Goal: Communication & Community: Answer question/provide support

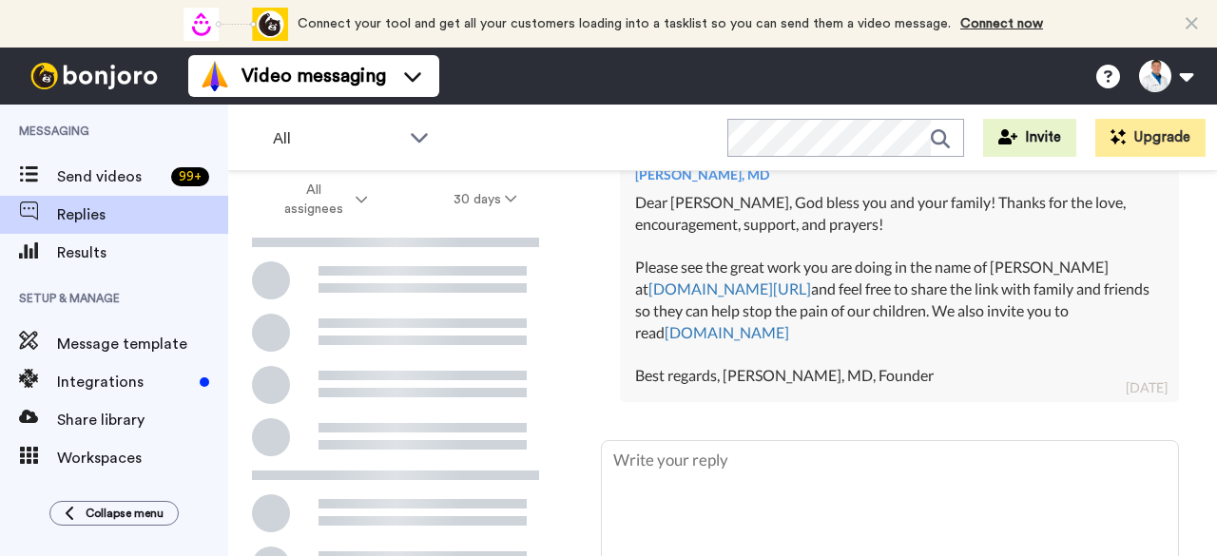
scroll to position [724, 0]
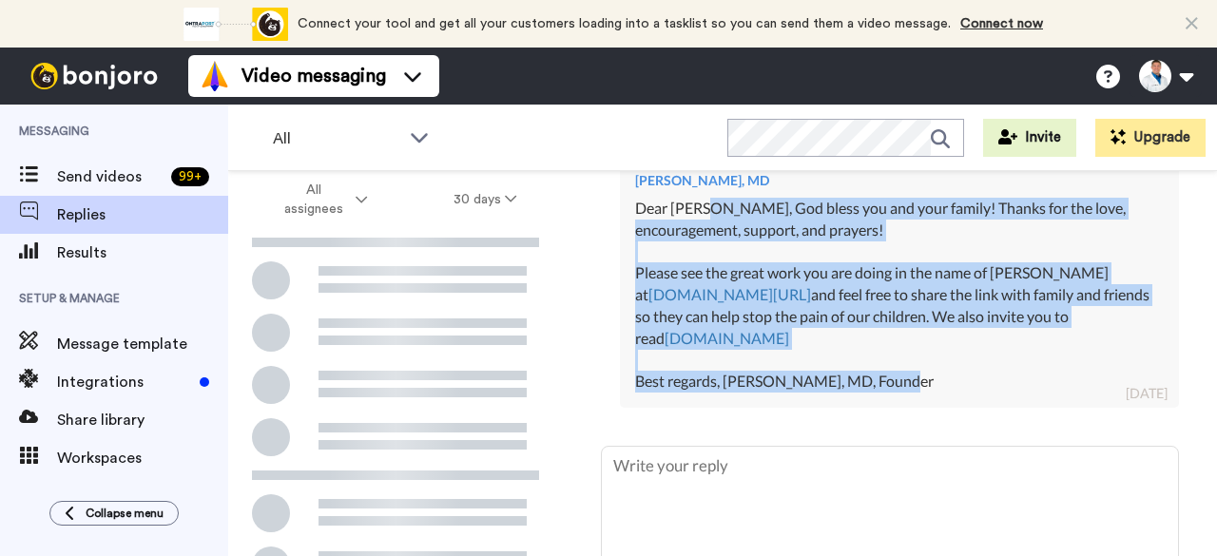
drag, startPoint x: 939, startPoint y: 391, endPoint x: 705, endPoint y: 208, distance: 296.6
click at [705, 208] on div "Dear [PERSON_NAME], God bless you and your family! Thanks for the love, encoura…" at bounding box center [899, 296] width 528 height 196
copy div "[DEMOGRAPHIC_DATA] bless you and your family! Thanks for the love, encouragemen…"
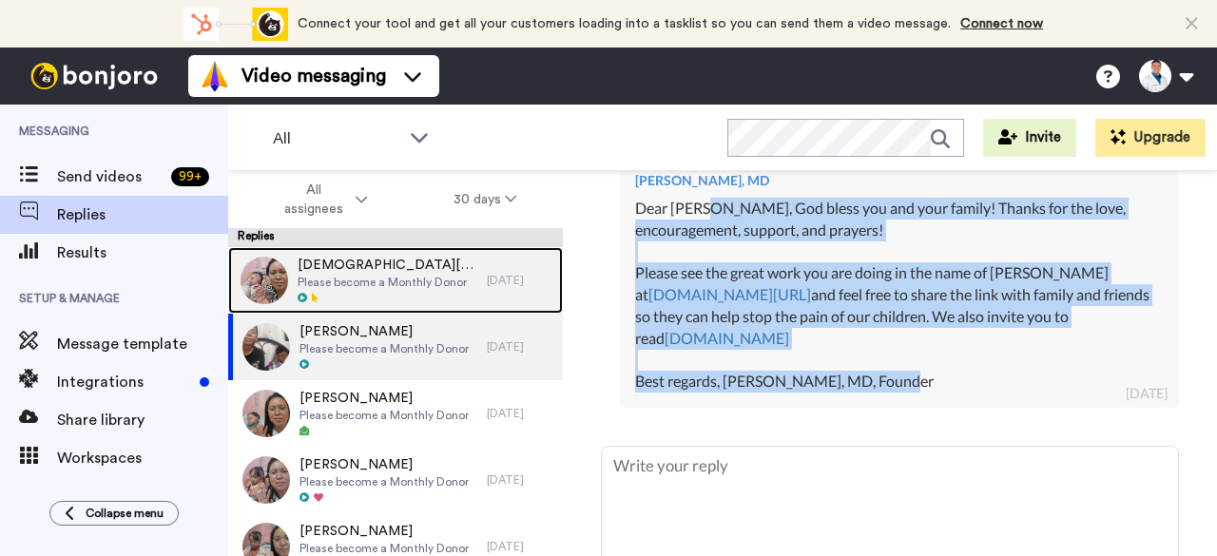
click at [457, 280] on span "Please become a Monthly Donor" at bounding box center [388, 282] width 180 height 15
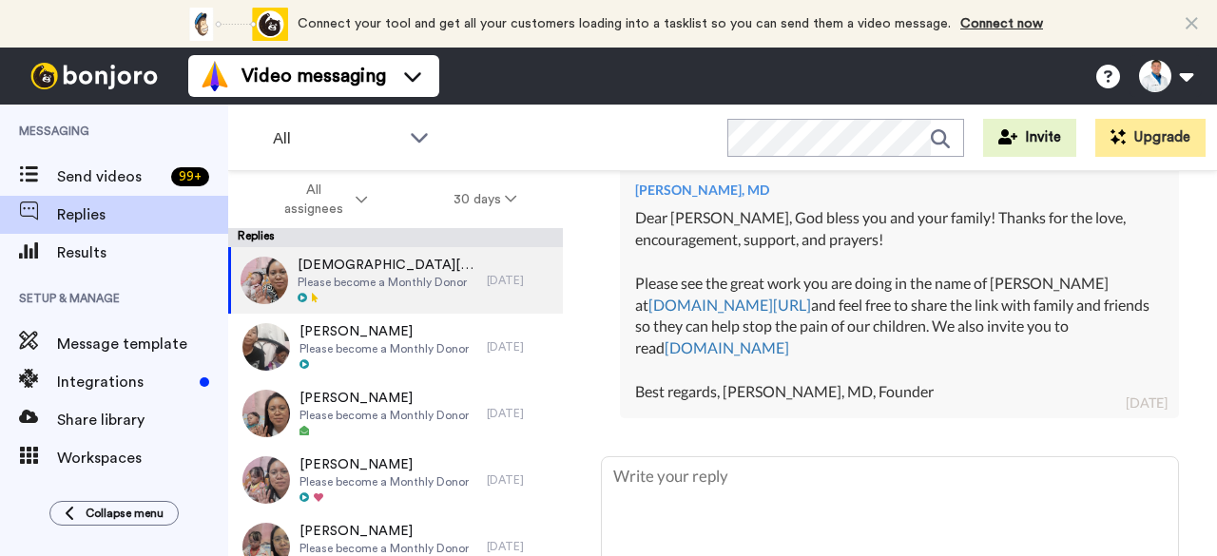
scroll to position [713, 0]
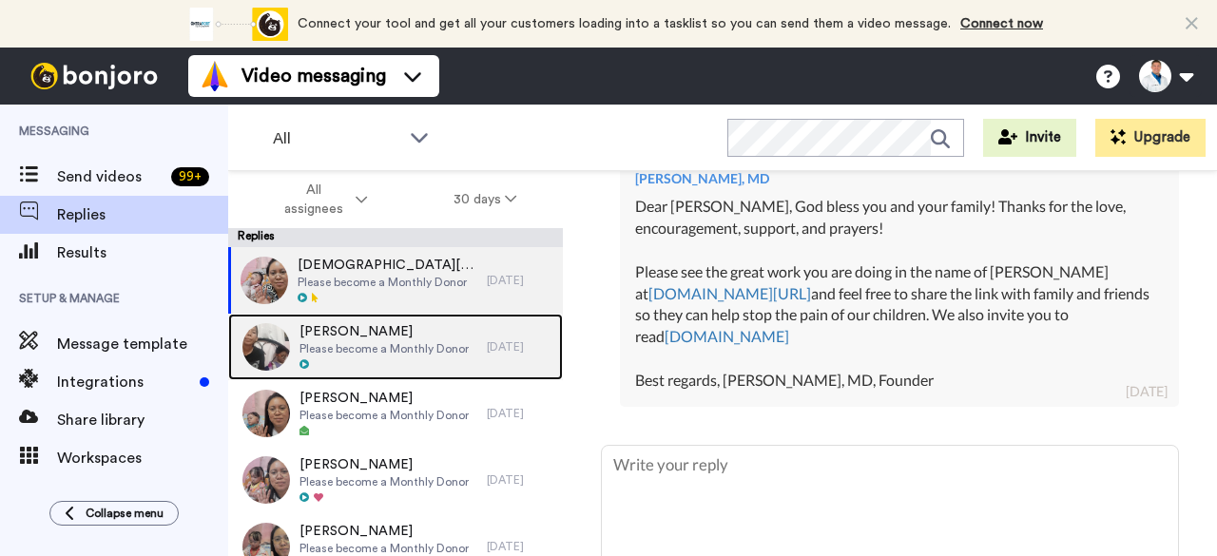
click at [429, 333] on span "[PERSON_NAME]" at bounding box center [383, 331] width 169 height 19
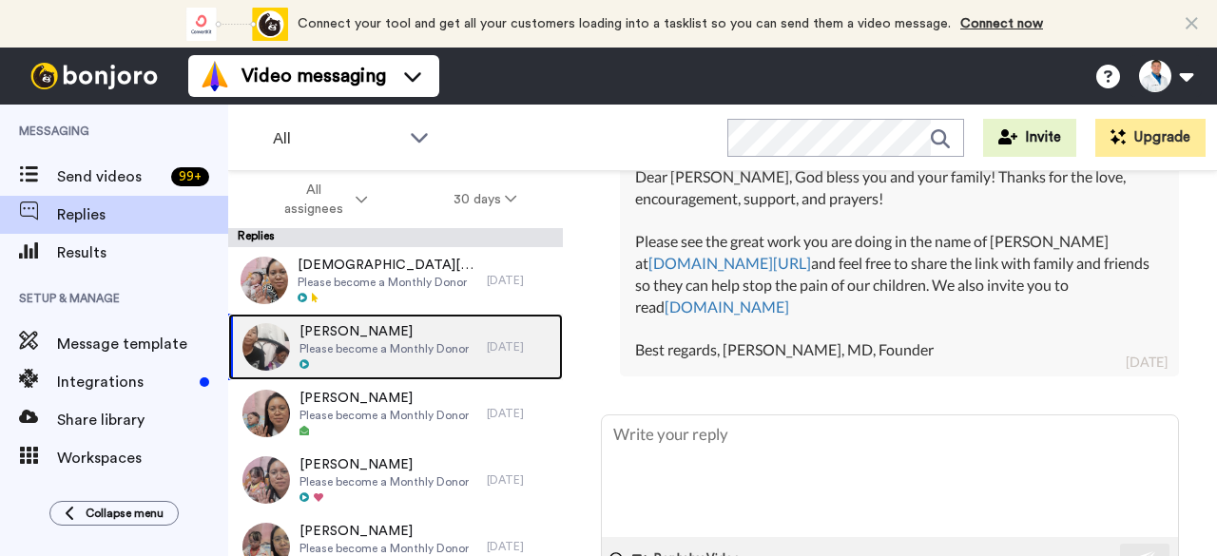
click at [460, 349] on span "Please become a Monthly Donor" at bounding box center [383, 348] width 169 height 15
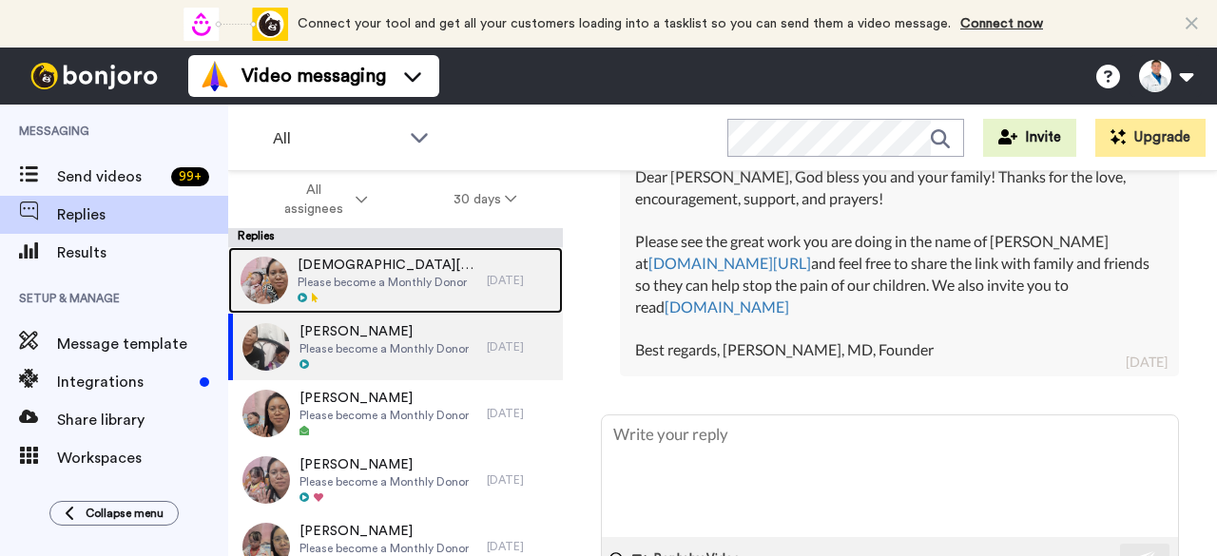
click at [487, 280] on div "[DATE]" at bounding box center [520, 280] width 67 height 15
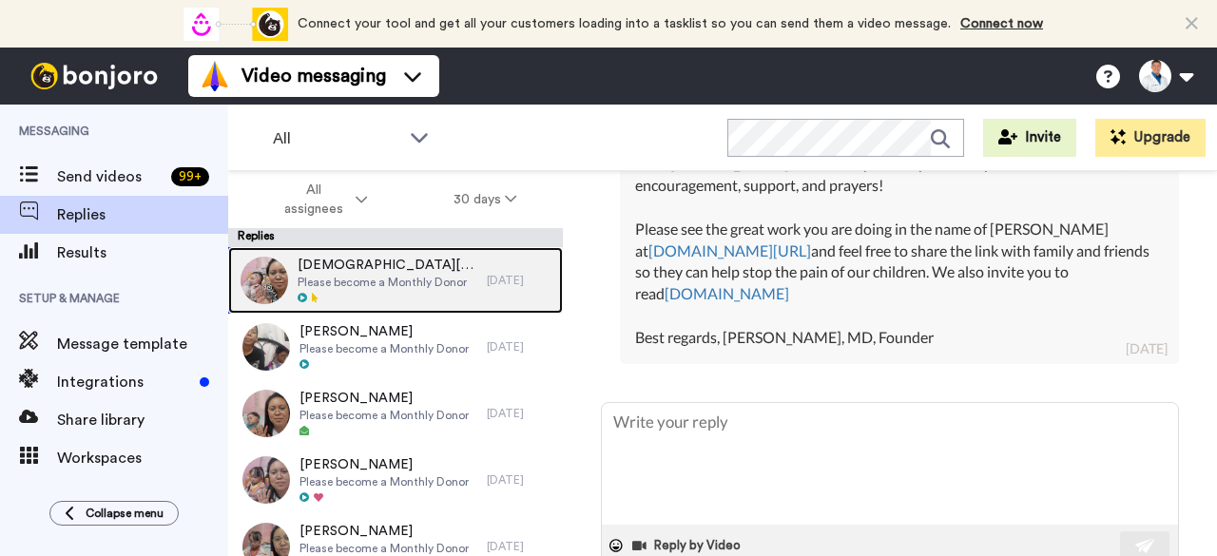
scroll to position [713, 0]
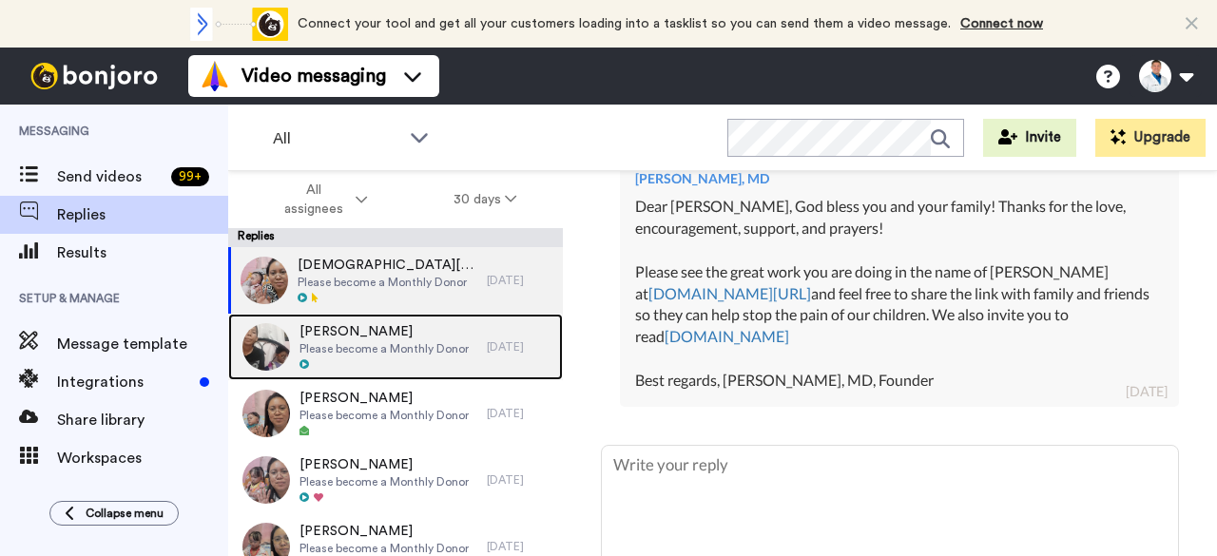
click at [463, 349] on div "[PERSON_NAME] Please become a Monthly Donor" at bounding box center [357, 347] width 259 height 67
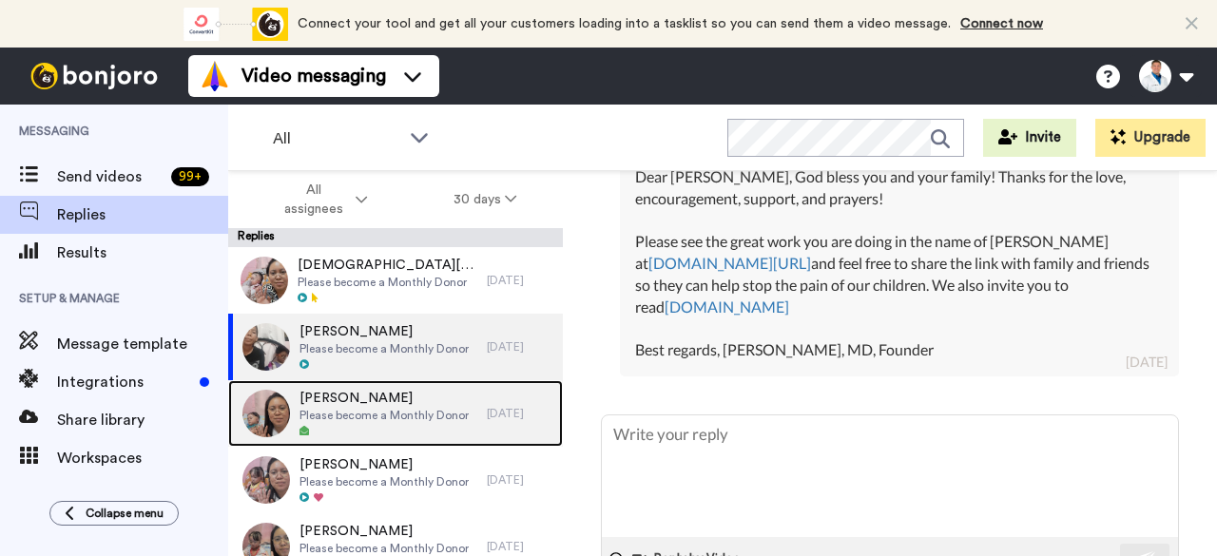
click at [430, 421] on span "Please become a Monthly Donor" at bounding box center [383, 415] width 169 height 15
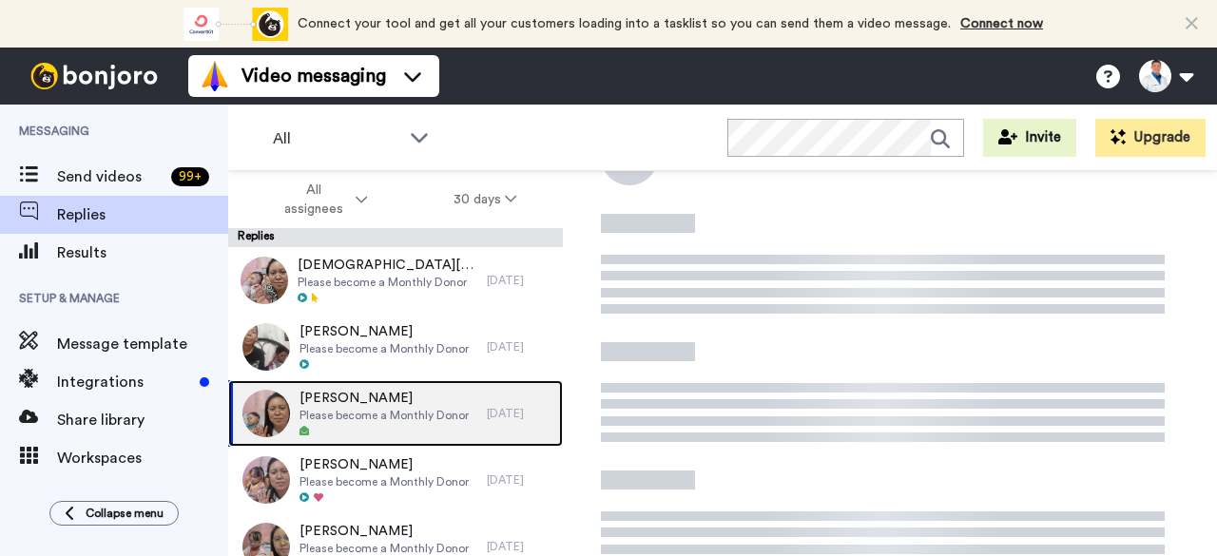
scroll to position [106, 0]
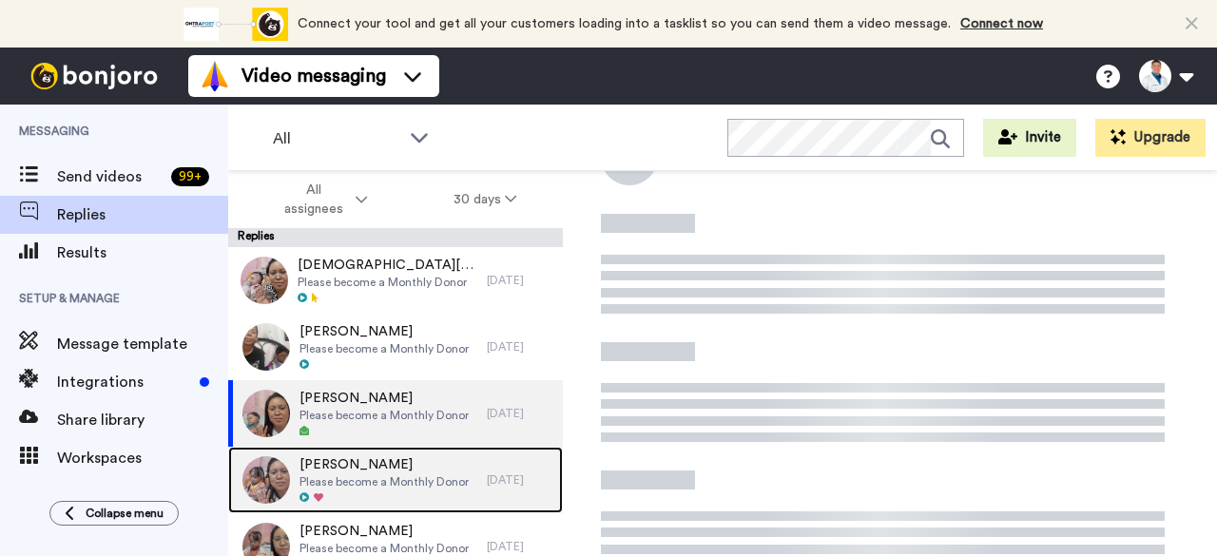
click at [378, 481] on span "Please become a Monthly Donor" at bounding box center [383, 481] width 169 height 15
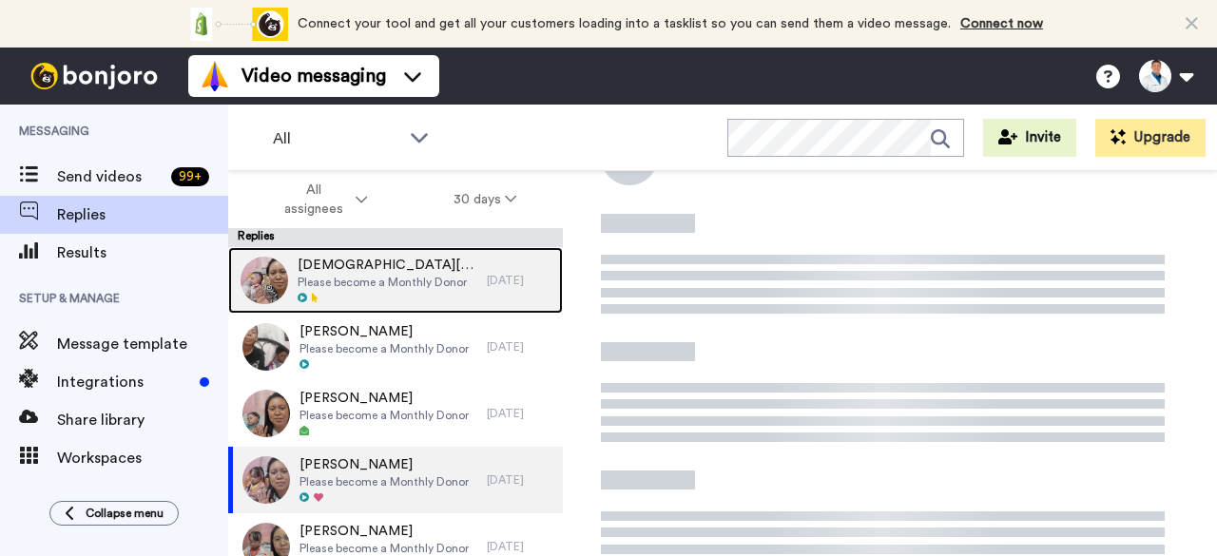
click at [470, 269] on div "[DEMOGRAPHIC_DATA][PERSON_NAME] Please become a Monthly Donor" at bounding box center [357, 280] width 259 height 67
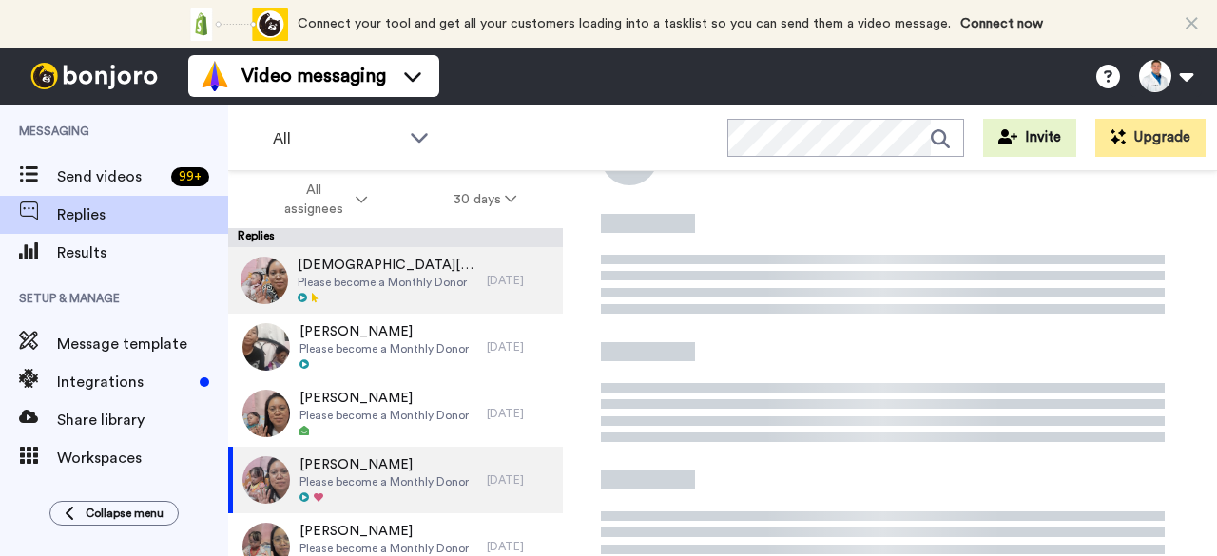
type textarea "x"
